Goal: Task Accomplishment & Management: Manage account settings

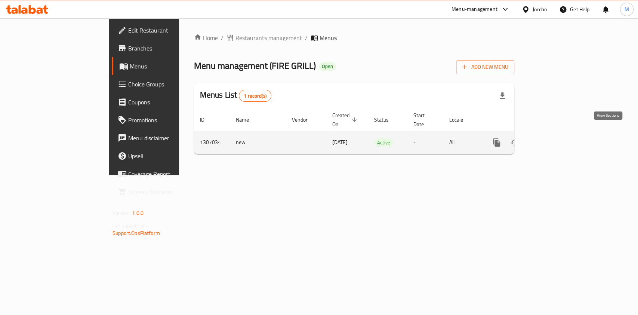
click at [559, 136] on link "enhanced table" at bounding box center [550, 142] width 18 height 18
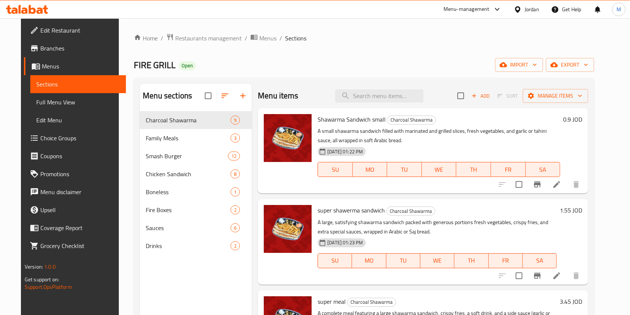
click at [498, 127] on p "A small shawarma sandwich filled with marinated and grilled slices, fresh veget…" at bounding box center [439, 135] width 242 height 19
drag, startPoint x: 430, startPoint y: 132, endPoint x: 408, endPoint y: 136, distance: 22.1
click at [432, 133] on p "A small shawarma sandwich filled with marinated and grilled slices, fresh veget…" at bounding box center [439, 135] width 242 height 19
drag, startPoint x: 325, startPoint y: 139, endPoint x: 383, endPoint y: 135, distance: 58.1
click at [383, 135] on div "Shawarma Sandwich small Charcoal Shawarma A small shawarma sandwich filled with…" at bounding box center [439, 150] width 248 height 79
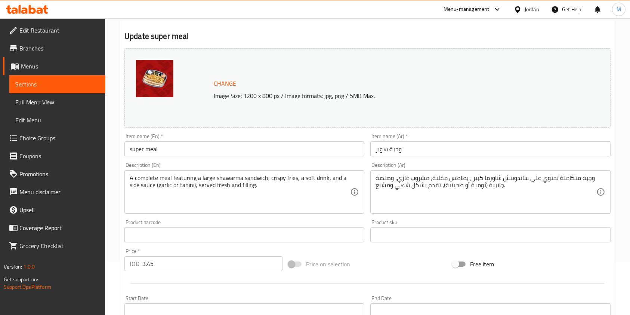
scroll to position [99, 0]
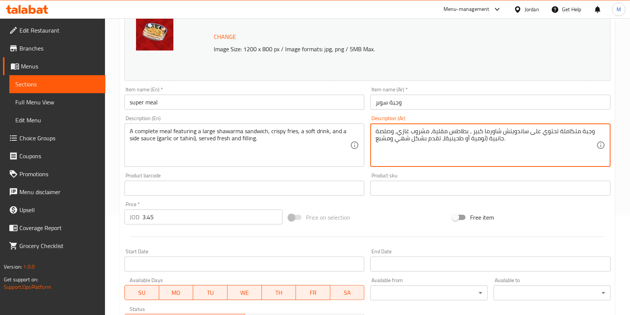
drag, startPoint x: 429, startPoint y: 131, endPoint x: 396, endPoint y: 129, distance: 33.3
type textarea "وجبة متكاملة تحتوي على ساندويتش شاورما كبير ، بطاطس مقلية، وصلصة جانبية (ثومية …"
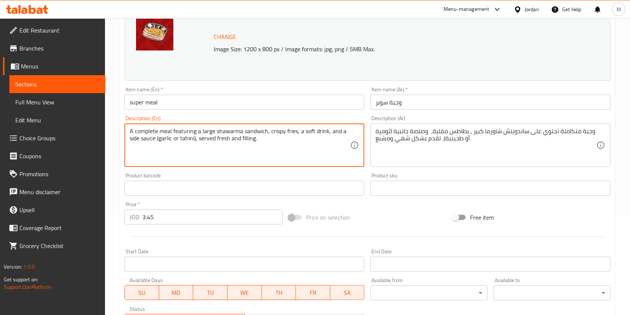
drag, startPoint x: 299, startPoint y: 130, endPoint x: 327, endPoint y: 133, distance: 27.8
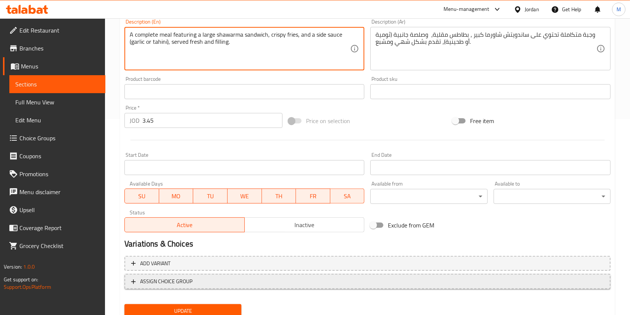
scroll to position [224, 0]
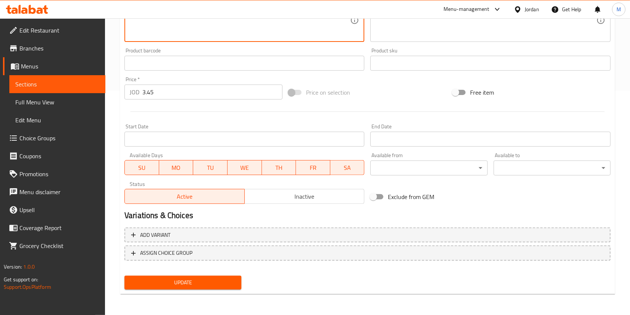
type textarea "A complete meal featuring a large shawarma sandwich, crispy fries, and a side s…"
click at [196, 278] on span "Update" at bounding box center [182, 282] width 105 height 9
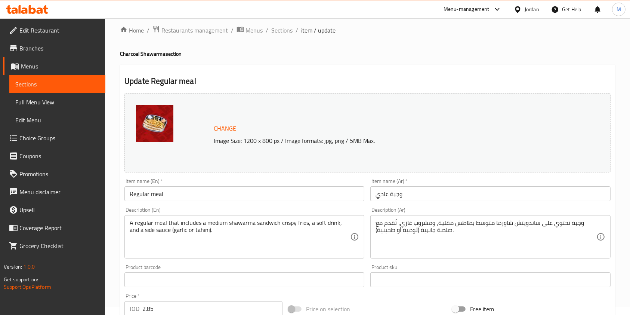
scroll to position [99, 0]
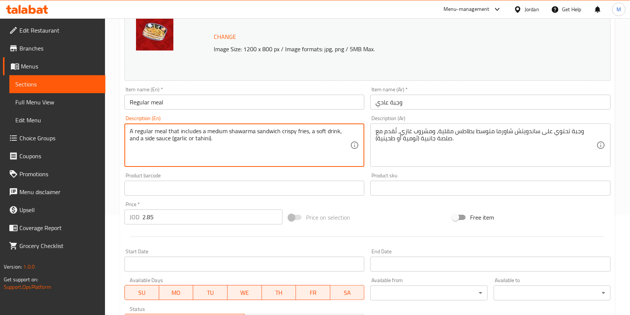
drag, startPoint x: 308, startPoint y: 131, endPoint x: 340, endPoint y: 132, distance: 31.4
type textarea "A regular meal that includes a medium shawarma sandwich crispy fries, and a sid…"
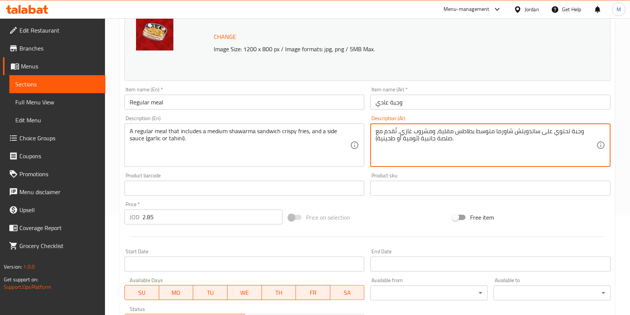
drag, startPoint x: 435, startPoint y: 133, endPoint x: 400, endPoint y: 133, distance: 34.4
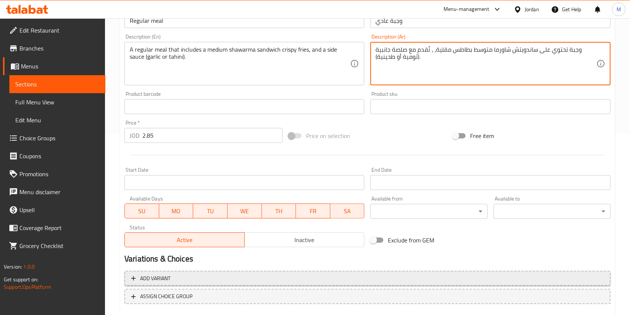
scroll to position [224, 0]
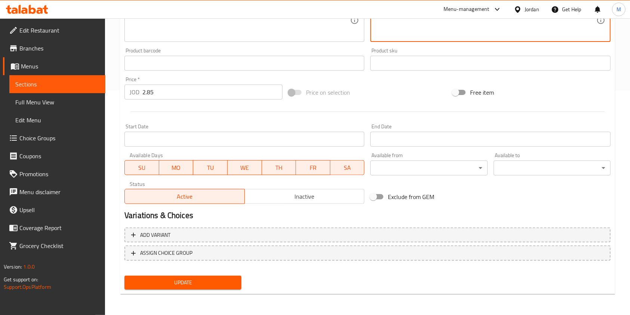
type textarea "وجبة تحتوي على ساندويتش شاورما متوسط بطاطس مقلية، ، تُقدم مع صلصة جانبية (ثومية…"
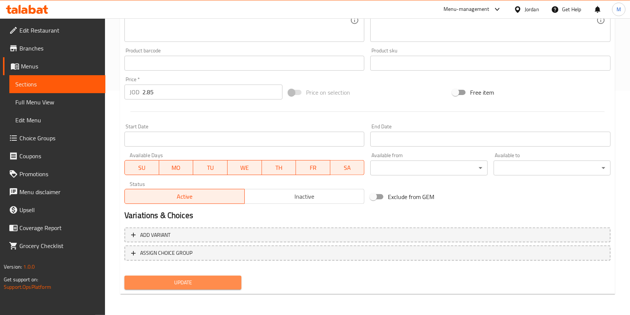
drag, startPoint x: 221, startPoint y: 281, endPoint x: 207, endPoint y: 213, distance: 70.1
click at [222, 281] on span "Update" at bounding box center [182, 282] width 105 height 9
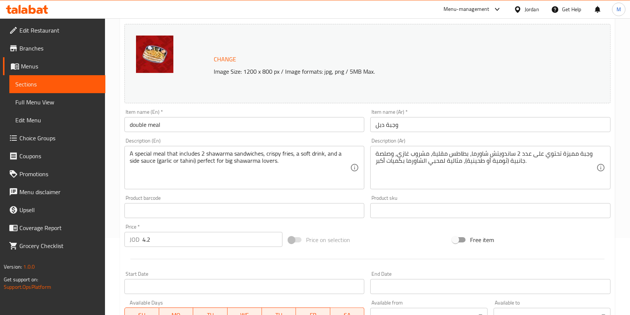
scroll to position [75, 0]
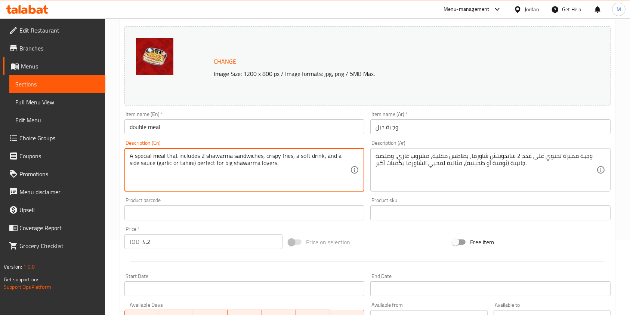
drag, startPoint x: 294, startPoint y: 155, endPoint x: 323, endPoint y: 154, distance: 29.5
type textarea "A special meal that includes 2 shawarma sandwiches, crispy fries, and a side sa…"
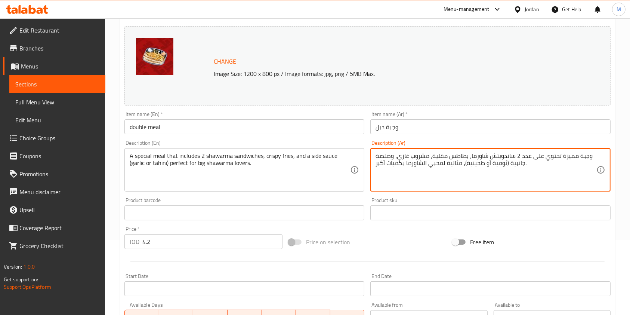
drag, startPoint x: 430, startPoint y: 155, endPoint x: 395, endPoint y: 151, distance: 35.4
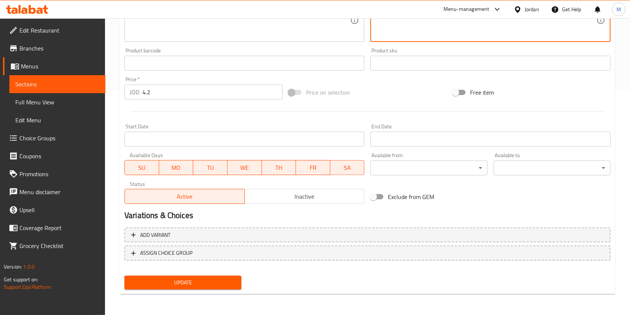
type textarea "وجبة مميزة تحتوي على عدد 2 ساندويتش شاورما، بطاطس مقلية، وصلصة جانبية (ثومية أو…"
click at [175, 283] on span "Update" at bounding box center [182, 282] width 105 height 9
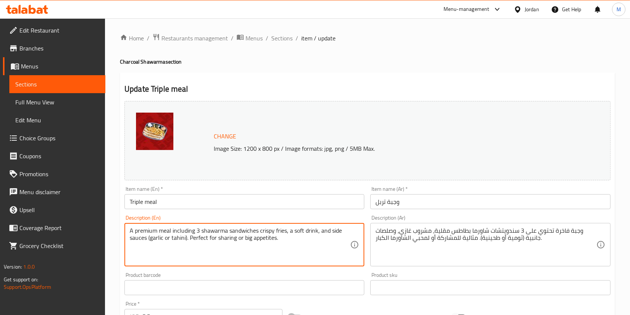
drag, startPoint x: 287, startPoint y: 229, endPoint x: 319, endPoint y: 232, distance: 32.3
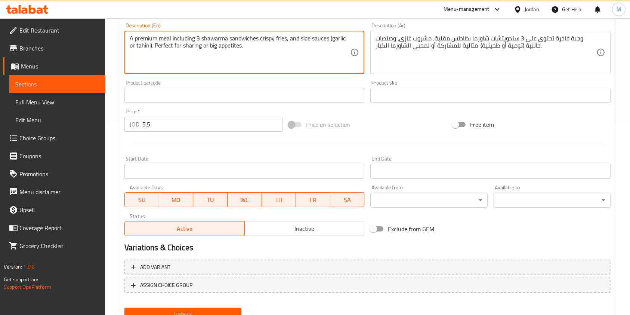
scroll to position [50, 0]
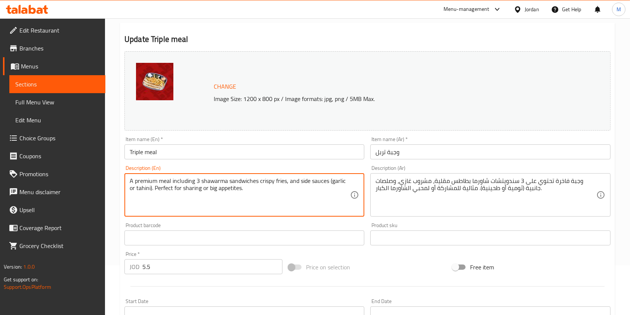
type textarea "A premium meal including 3 shawarma sandwiches crispy fries, and side sauces (g…"
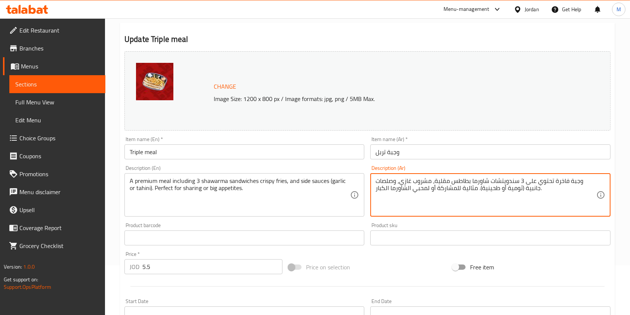
drag, startPoint x: 433, startPoint y: 180, endPoint x: 398, endPoint y: 183, distance: 35.2
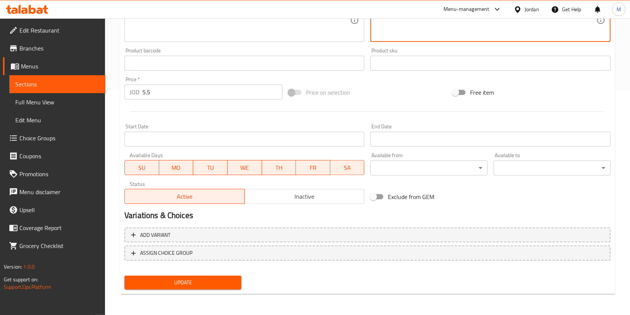
type textarea "وجبة فاخرة تحتوي على 3 سندويتشات شاورما بطاطس مقلية، وصلصات جانبية (ثومية أو طح…"
click at [189, 281] on span "Update" at bounding box center [182, 282] width 105 height 9
